Goal: Information Seeking & Learning: Understand process/instructions

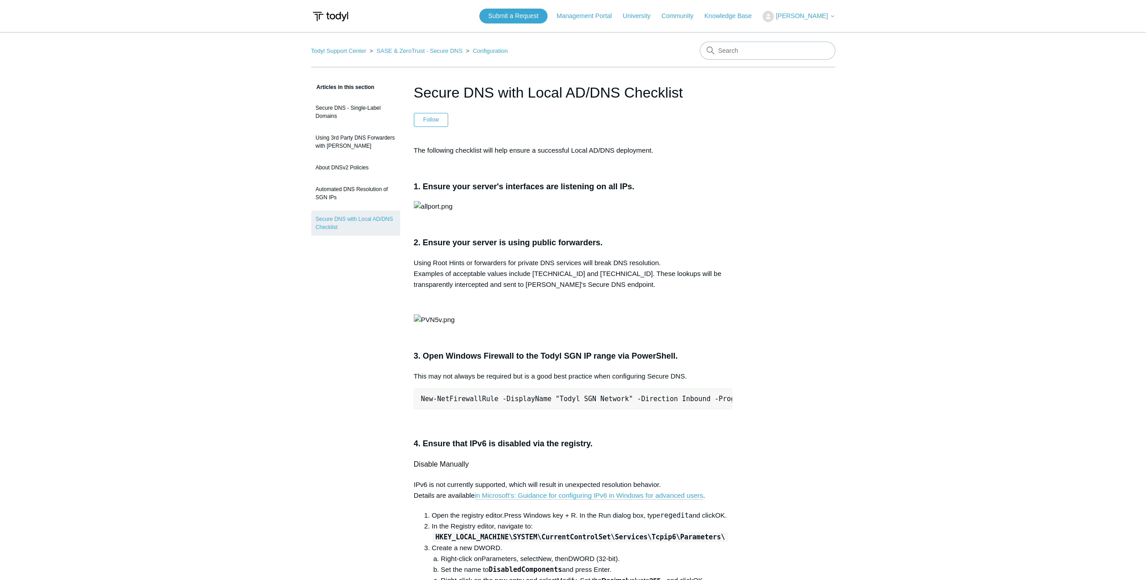
click at [753, 61] on nav "Todyl Support Center SASE & ZeroTrust - Secure DNS Configuration" at bounding box center [573, 55] width 524 height 26
click at [753, 57] on input "Search" at bounding box center [768, 51] width 136 height 18
type input "uninstall"
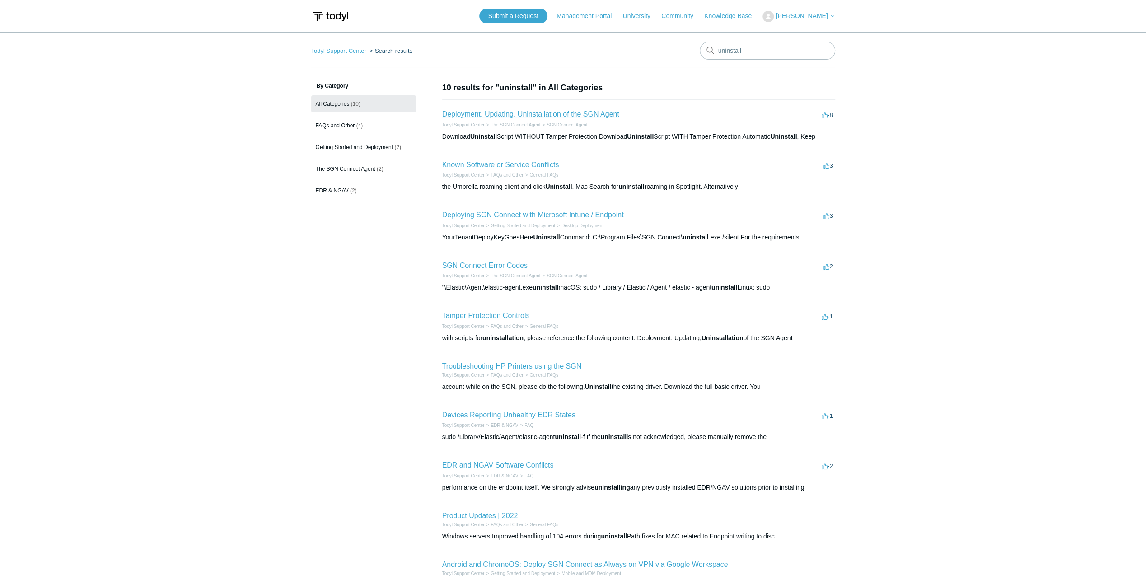
click at [517, 112] on link "Deployment, Updating, Uninstallation of the SGN Agent" at bounding box center [530, 114] width 177 height 8
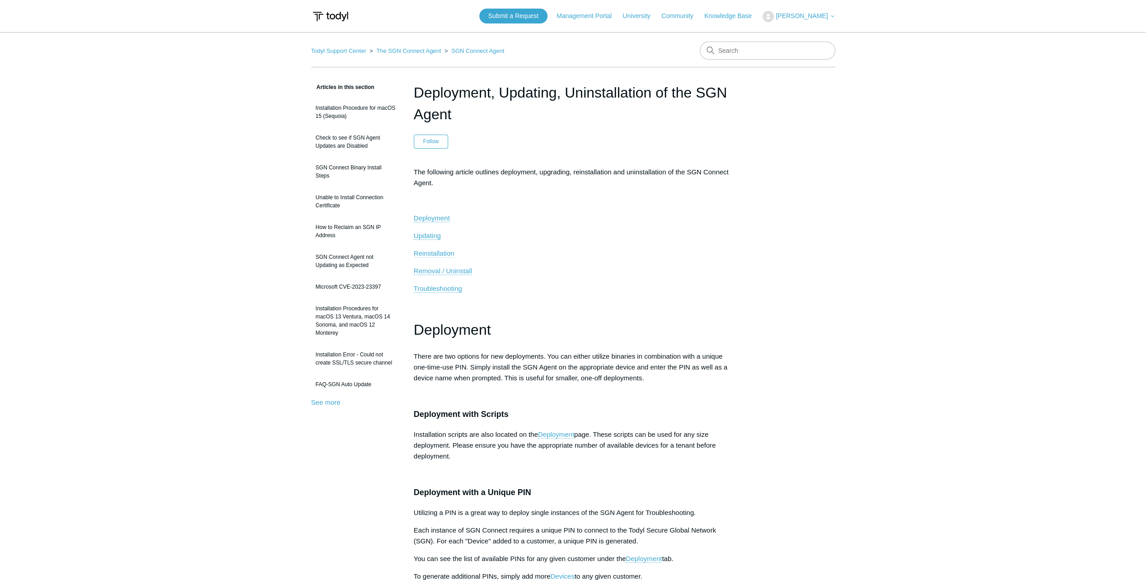
click at [431, 249] on span "Reinstallation" at bounding box center [434, 253] width 41 height 8
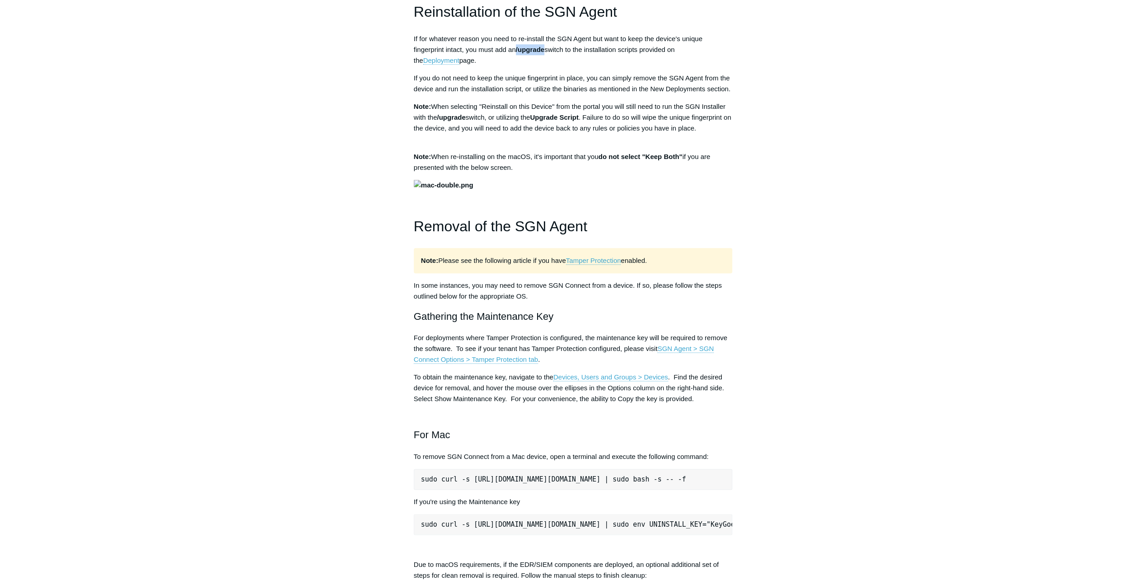
drag, startPoint x: 518, startPoint y: 48, endPoint x: 545, endPoint y: 52, distance: 27.5
click at [544, 52] on span "/upgrade" at bounding box center [530, 50] width 28 height 8
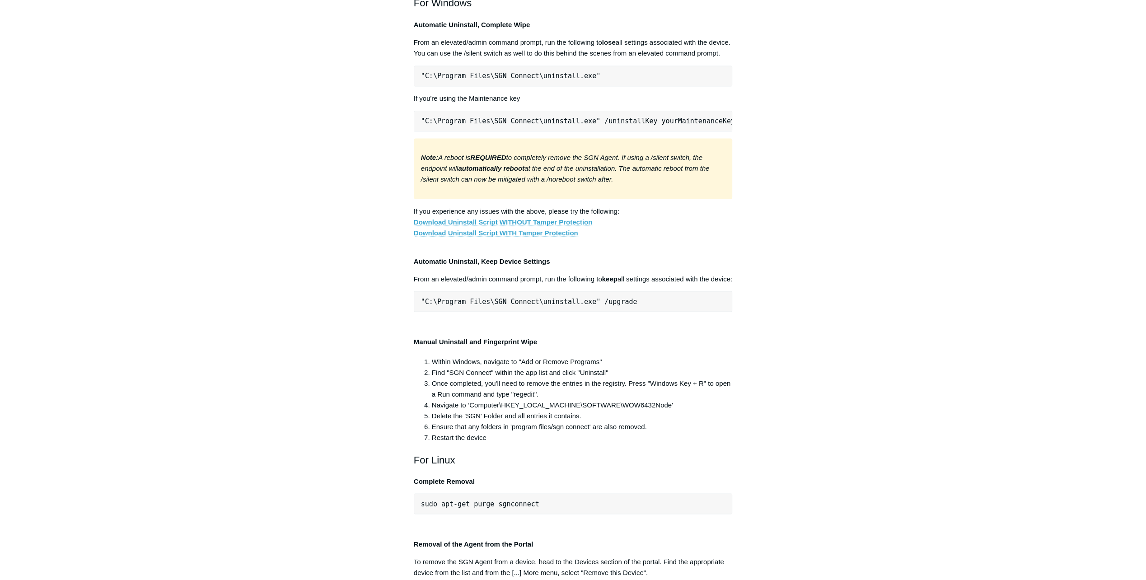
scroll to position [1592, 0]
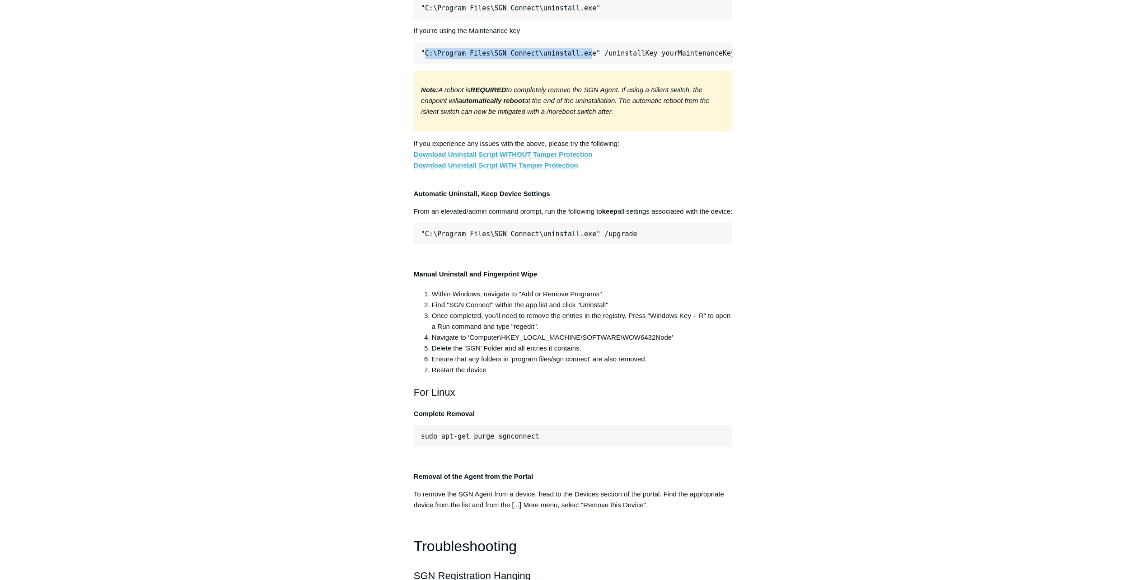
drag, startPoint x: 425, startPoint y: 399, endPoint x: 578, endPoint y: 404, distance: 153.2
click at [578, 64] on pre ""C:\Program Files\SGN Connect\uninstall.exe" /uninstallKey yourMaintenanceKeyHe…" at bounding box center [573, 53] width 319 height 21
click at [611, 64] on pre ""C:\Program Files\SGN Connect\uninstall.exe" /uninstallKey yourMaintenanceKeyHe…" at bounding box center [573, 53] width 319 height 21
drag, startPoint x: 726, startPoint y: 398, endPoint x: 423, endPoint y: 406, distance: 303.2
click at [423, 64] on pre ""C:\Program Files\SGN Connect\uninstall.exe" /uninstallKey yourMaintenanceKeyHe…" at bounding box center [573, 53] width 319 height 21
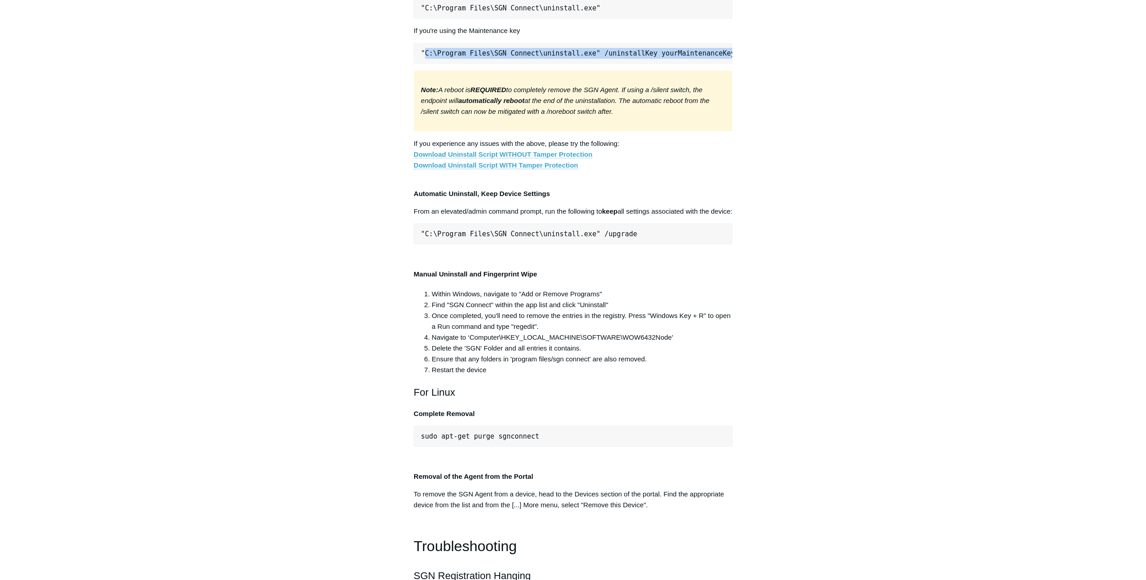
copy pre "C:\Program Files\SGN Connect\uninstall.exe" /uninstallKey yourMaintenanceKeyHere"
drag, startPoint x: 594, startPoint y: 400, endPoint x: 636, endPoint y: 405, distance: 43.2
click at [636, 64] on pre ""C:\Program Files\SGN Connect\uninstall.exe" /uninstallKey yourMaintenanceKeyHe…" at bounding box center [573, 53] width 319 height 21
copy pre "uninstallKey"
